Goal: Task Accomplishment & Management: Use online tool/utility

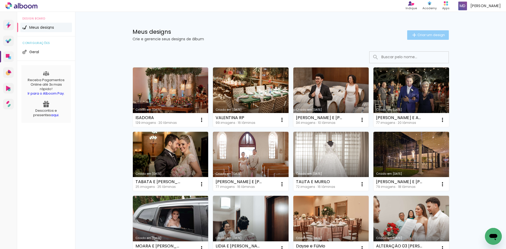
click at [423, 34] on span "Criar um design" at bounding box center [430, 34] width 27 height 3
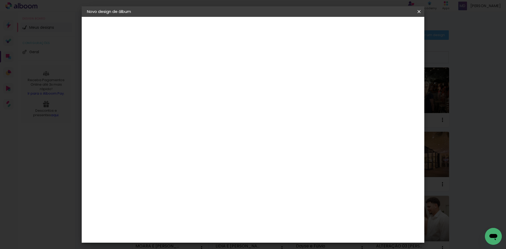
click at [173, 71] on input at bounding box center [173, 71] width 0 height 8
type input "[PERSON_NAME]"
type paper-input "[PERSON_NAME]"
click at [0, 0] on slot "Avançar" at bounding box center [0, 0] width 0 height 0
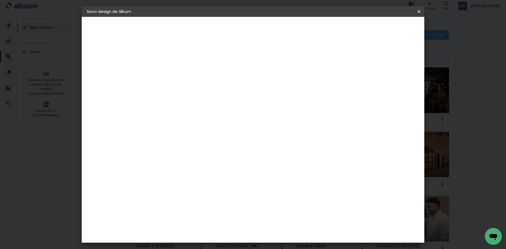
click at [179, 241] on div "Foto 15" at bounding box center [174, 245] width 9 height 8
click at [271, 25] on paper-button "Avançar" at bounding box center [259, 27] width 26 height 9
click at [0, 0] on slot "Avançar" at bounding box center [0, 0] width 0 height 0
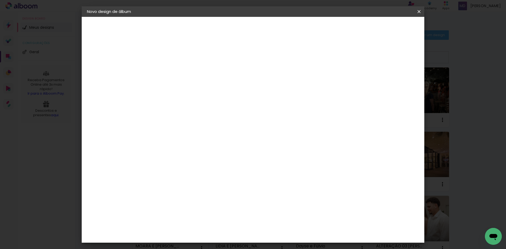
click at [386, 26] on span "Iniciar design" at bounding box center [374, 28] width 24 height 4
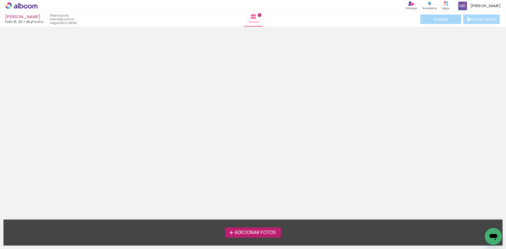
click at [250, 232] on span "Adicionar Fotos" at bounding box center [254, 232] width 41 height 5
click at [0, 0] on input "file" at bounding box center [0, 0] width 0 height 0
